Goal: Task Accomplishment & Management: Use online tool/utility

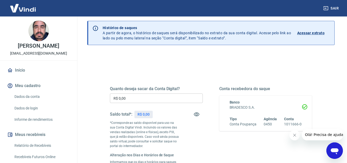
scroll to position [26, 0]
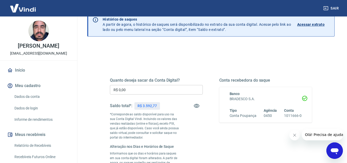
click at [156, 90] on input "R$ 0,00" at bounding box center [156, 90] width 93 height 10
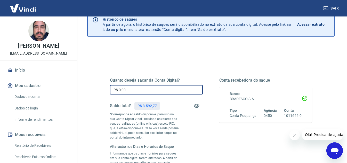
click at [156, 90] on input "R$ 0,00" at bounding box center [156, 90] width 93 height 10
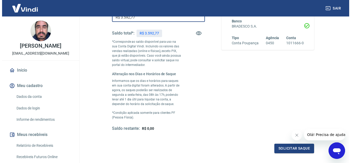
scroll to position [103, 0]
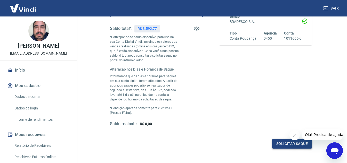
type input "R$ 3.592,77"
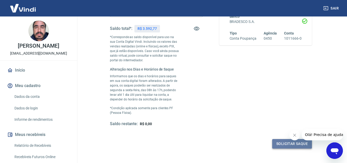
click at [289, 144] on button "Solicitar saque" at bounding box center [292, 144] width 40 height 10
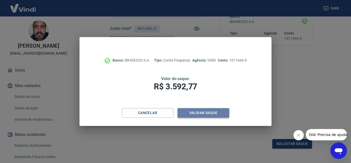
click at [205, 110] on button "Validar saque" at bounding box center [203, 113] width 52 height 10
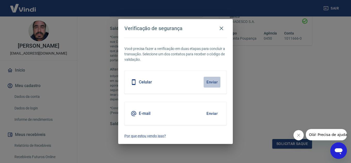
click at [210, 80] on button "Enviar" at bounding box center [211, 82] width 17 height 11
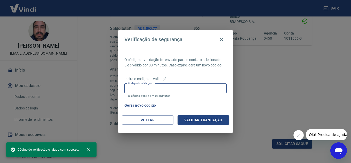
click at [174, 87] on input "Código de validação" at bounding box center [175, 89] width 102 height 10
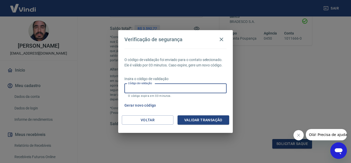
click at [208, 103] on div "Gerar novo código" at bounding box center [174, 106] width 104 height 10
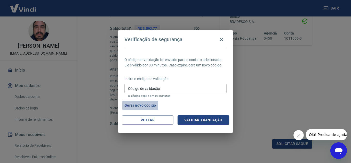
click at [134, 105] on button "Gerar novo código" at bounding box center [140, 106] width 36 height 10
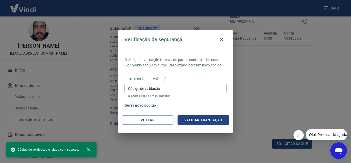
click at [148, 106] on button "Gerar novo código" at bounding box center [140, 106] width 36 height 10
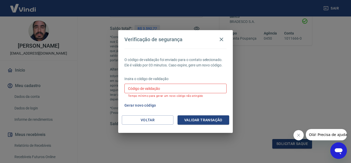
click at [179, 88] on input "Código de validação" at bounding box center [175, 89] width 102 height 10
click at [218, 108] on div "Gerar novo código" at bounding box center [174, 106] width 104 height 10
click at [161, 120] on button "Voltar" at bounding box center [148, 120] width 52 height 10
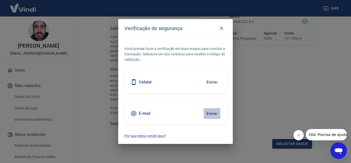
click at [212, 113] on button "Enviar" at bounding box center [211, 113] width 17 height 11
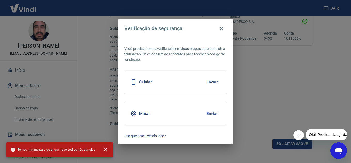
click at [104, 150] on icon "close" at bounding box center [105, 149] width 3 height 3
